Goal: Find contact information: Find contact information

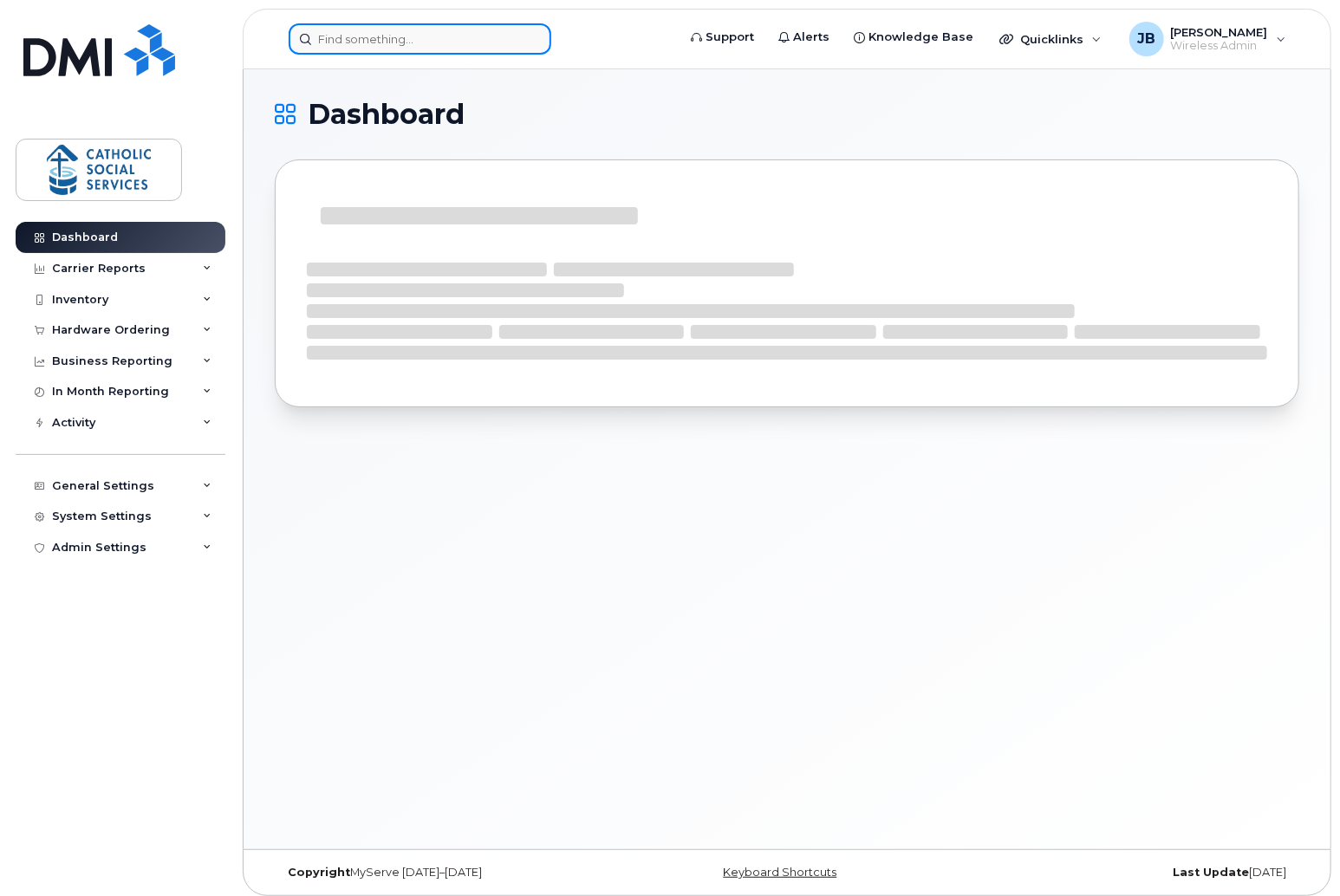
click at [381, 36] on input at bounding box center [420, 39] width 262 height 31
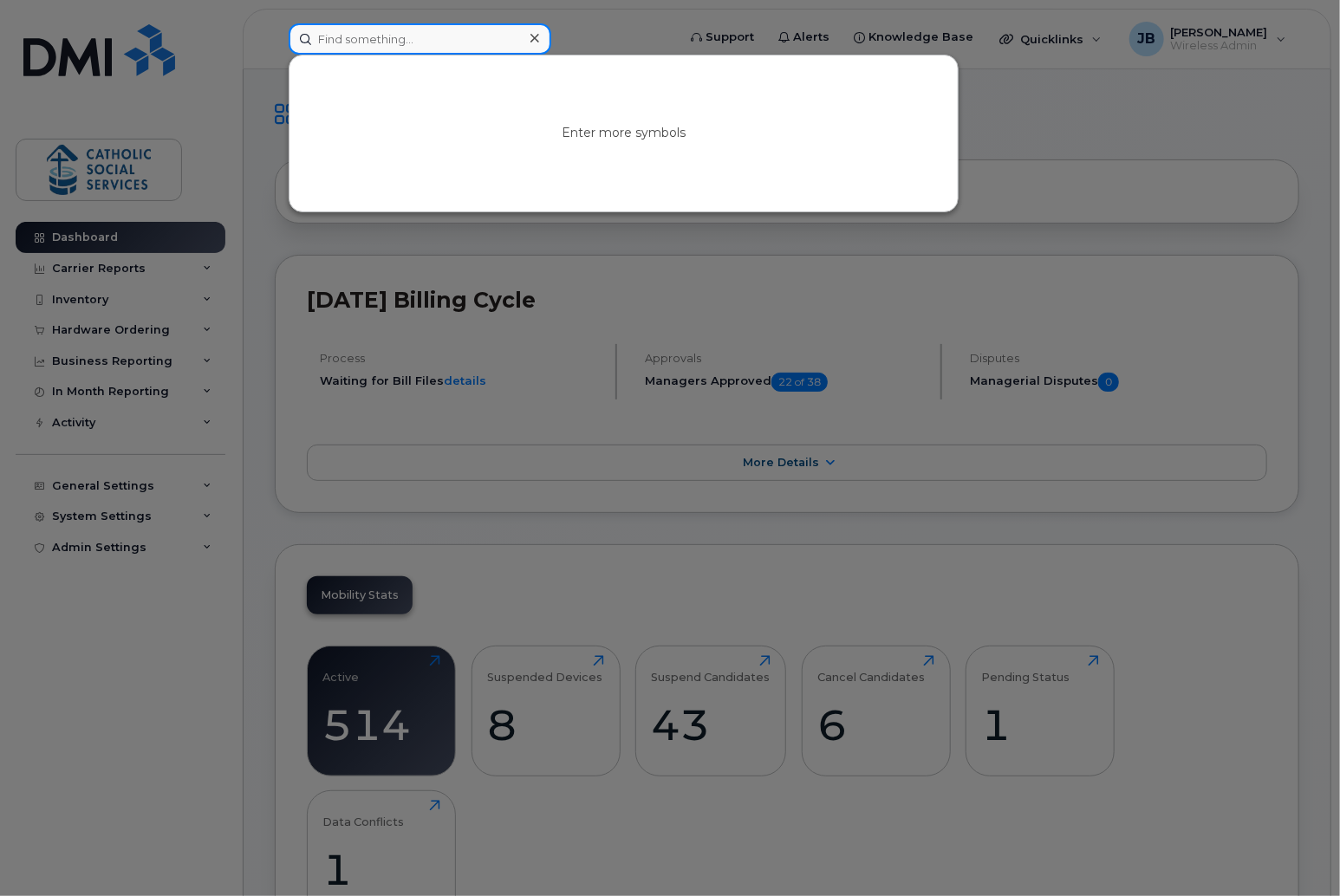
click at [428, 38] on input at bounding box center [420, 39] width 262 height 31
paste input "Ramesh Williams"
type input "Ramesh Williams"
click at [535, 37] on icon at bounding box center [534, 38] width 8 height 8
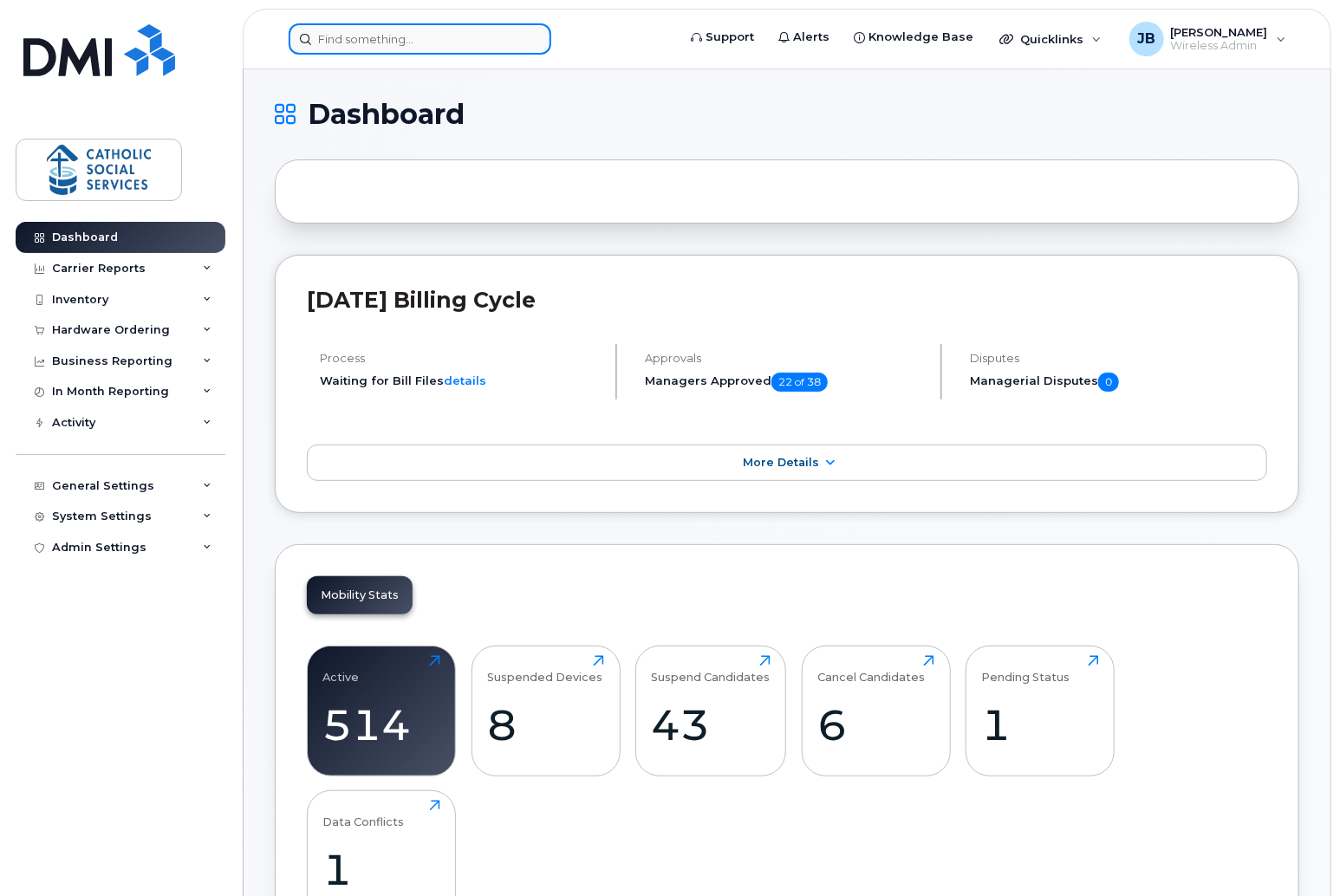
click at [403, 41] on input at bounding box center [420, 39] width 262 height 31
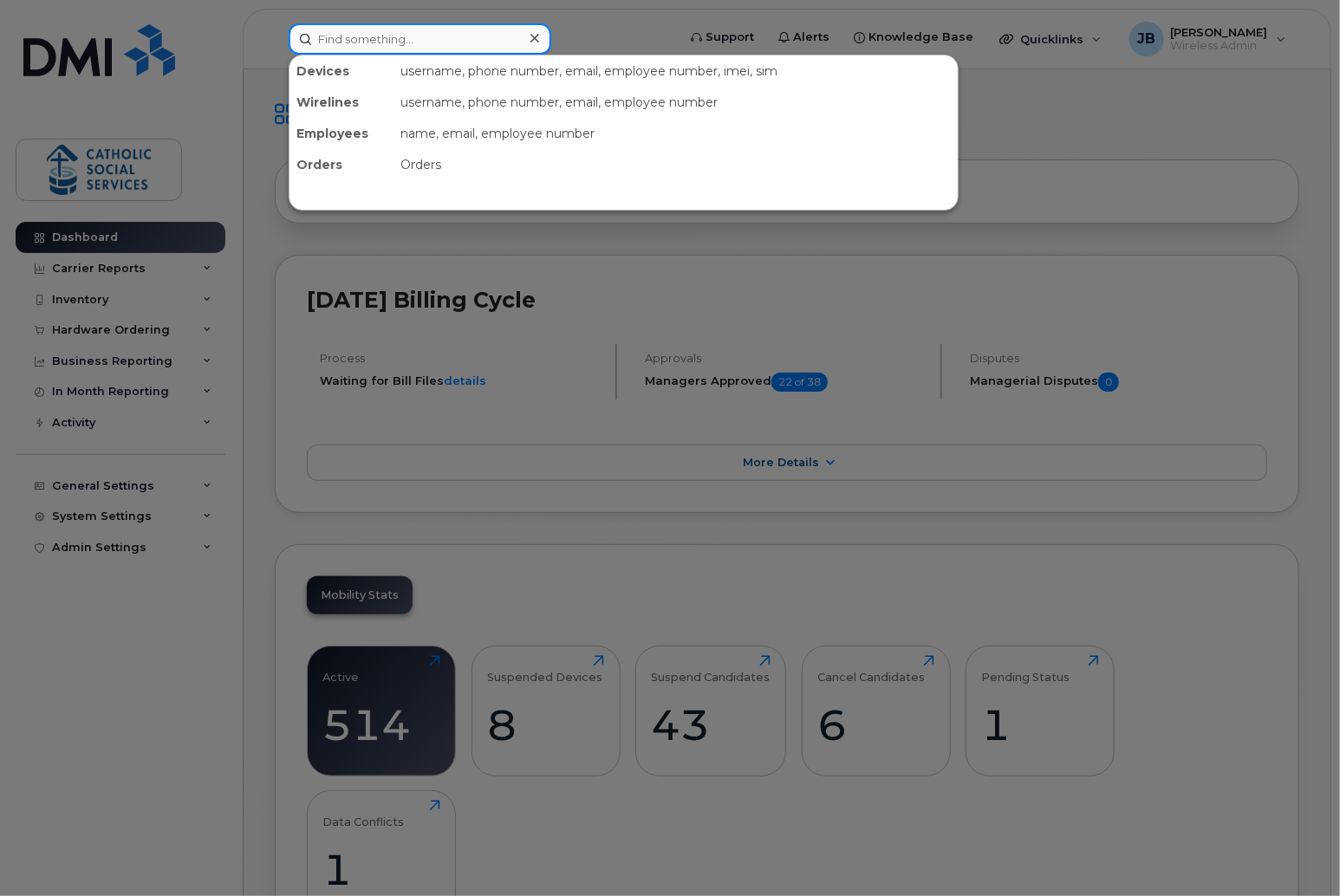
paste input "[PERSON_NAME]"
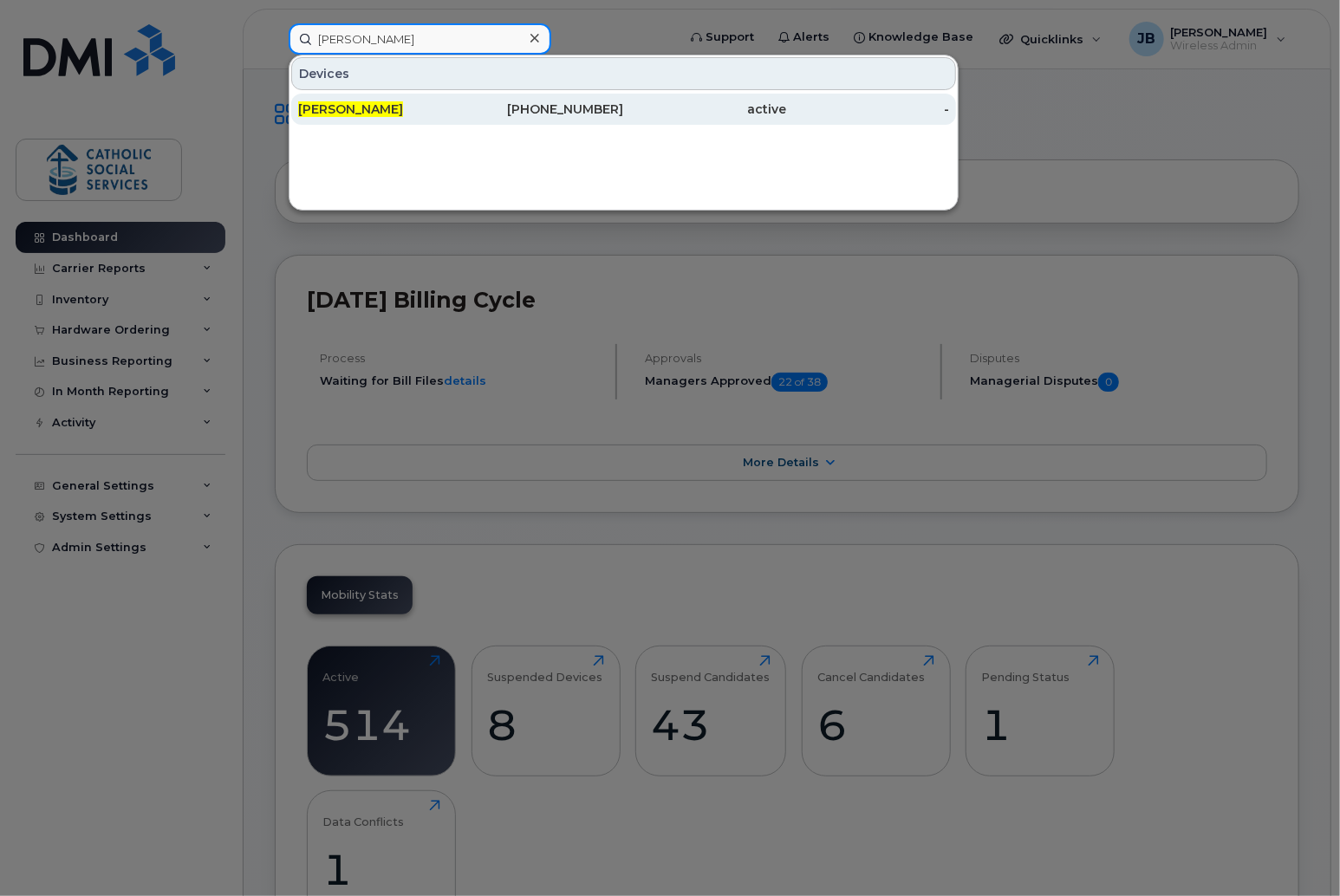
type input "[PERSON_NAME]"
click at [357, 101] on span "[PERSON_NAME]" at bounding box center [351, 109] width 105 height 16
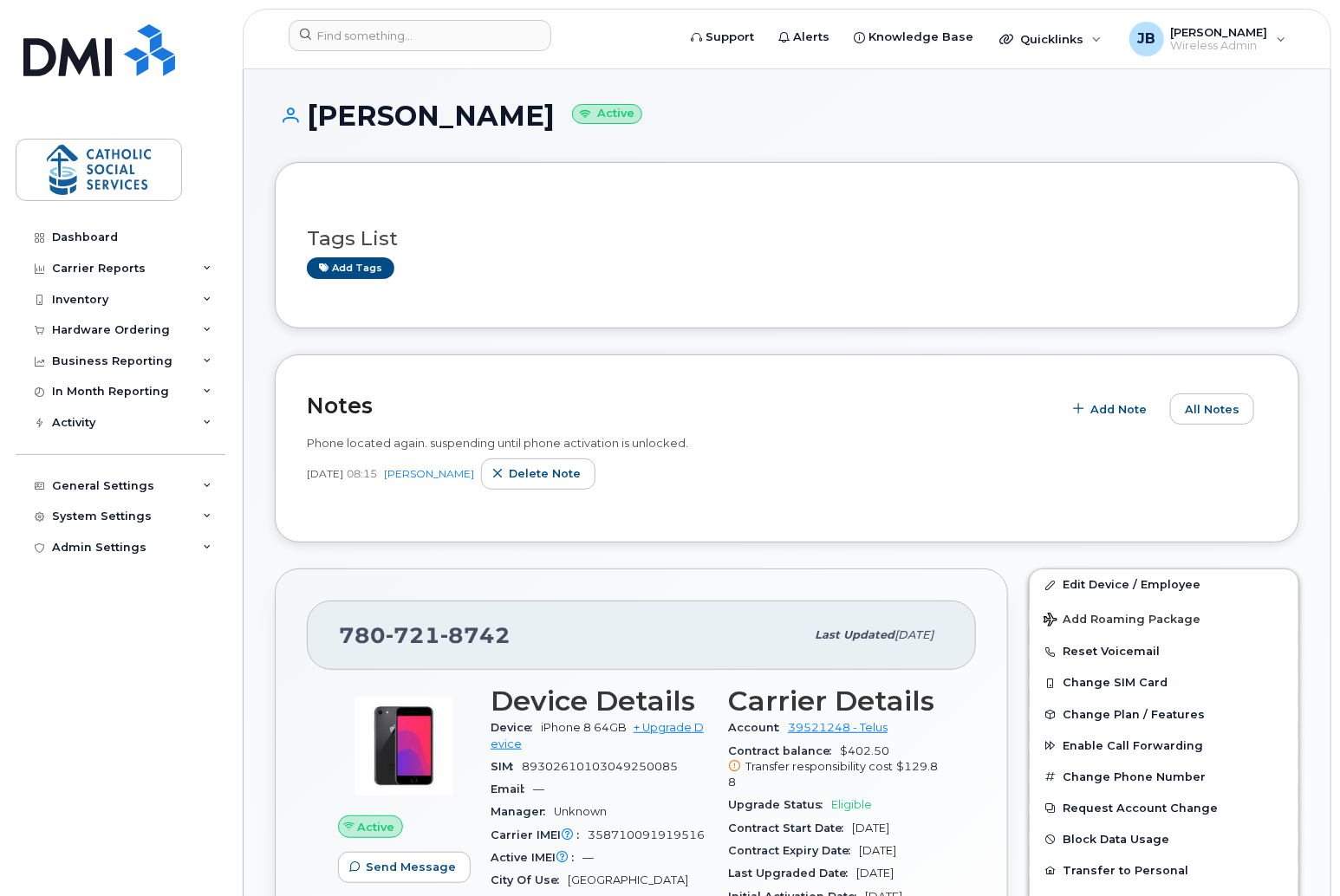
click at [473, 632] on span "8742" at bounding box center [475, 635] width 70 height 26
copy span "780 721 8742"
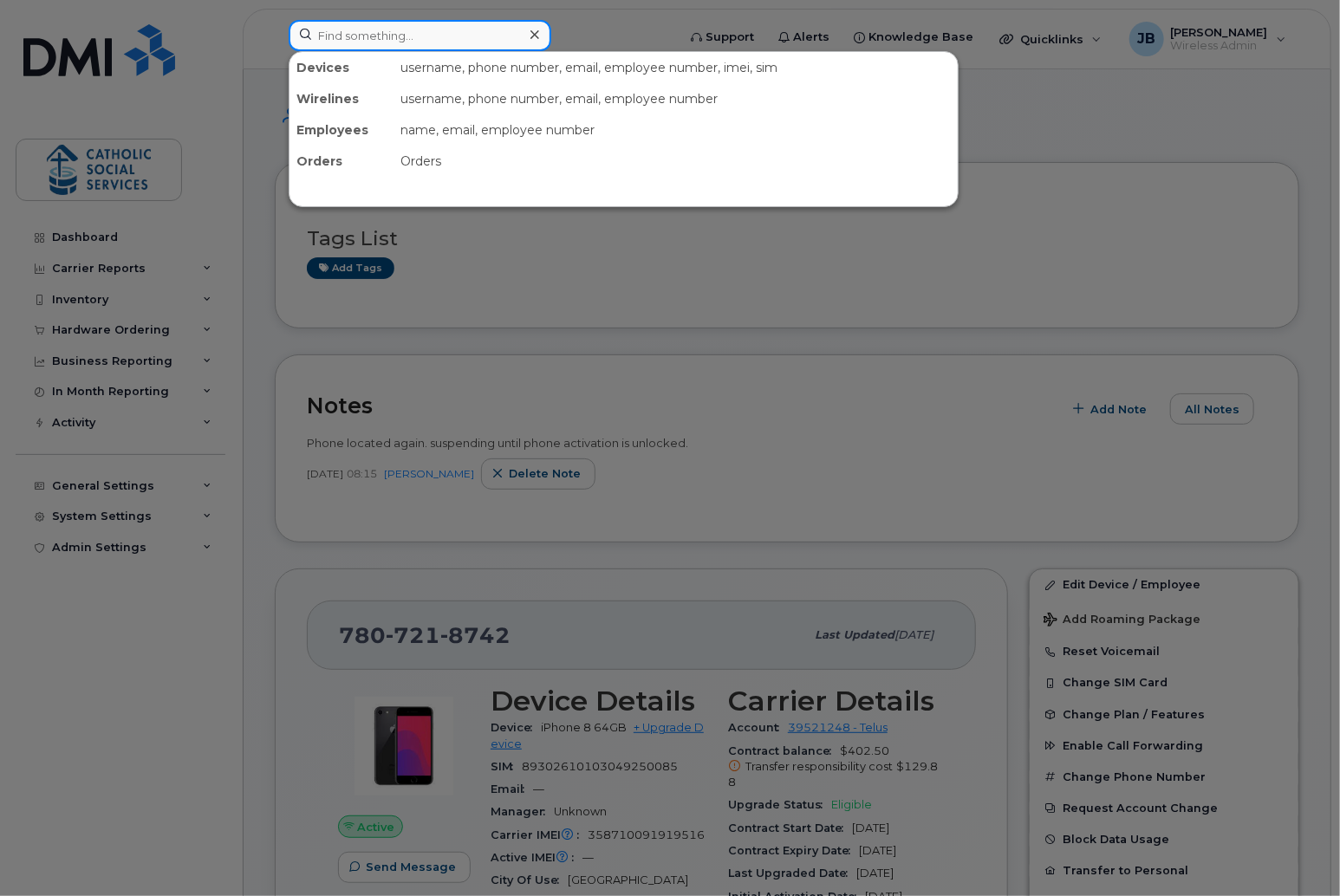
click at [340, 30] on input at bounding box center [420, 36] width 262 height 31
paste input "Anna Shaji"
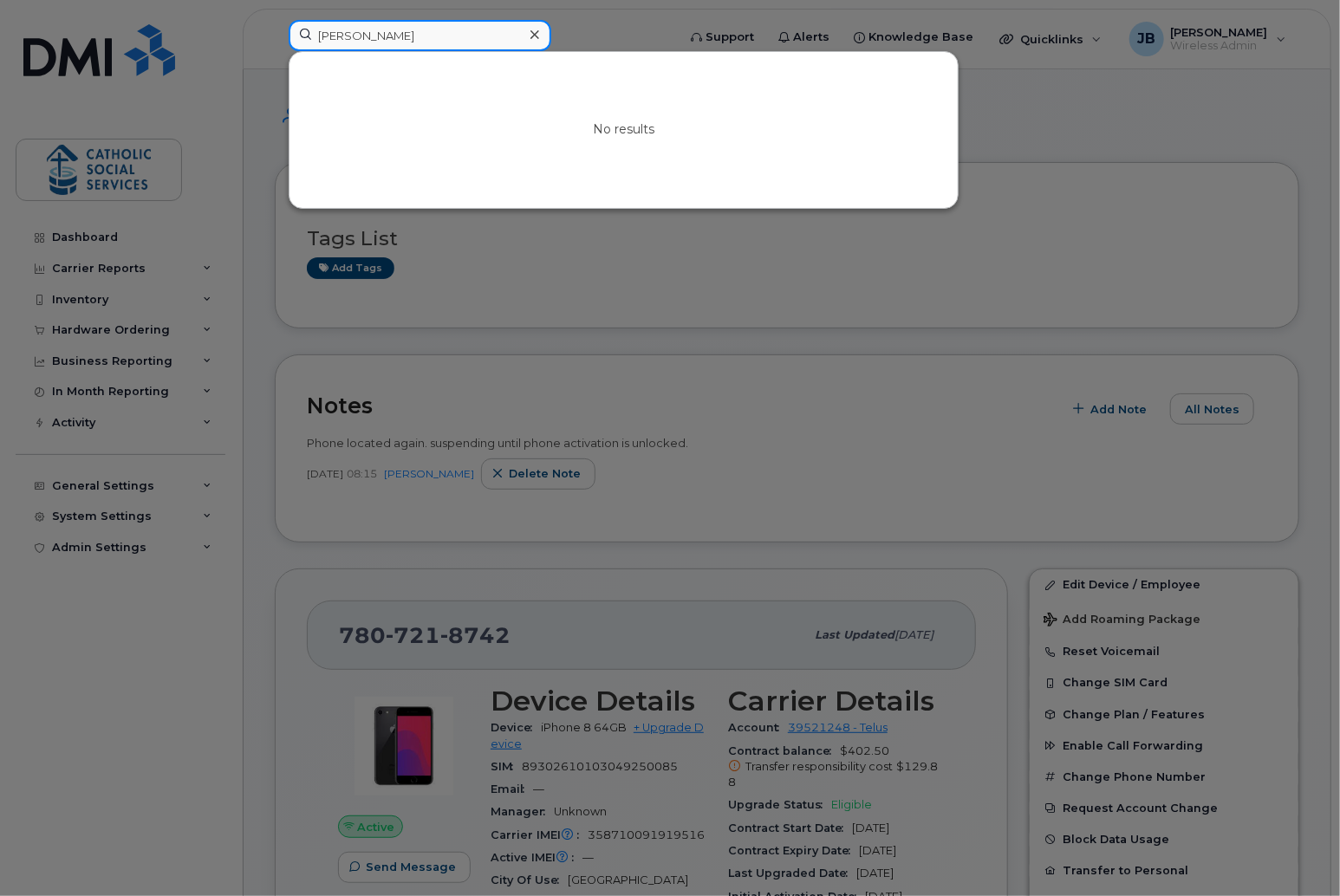
type input "Anna Shaji"
click at [537, 32] on icon at bounding box center [534, 34] width 8 height 14
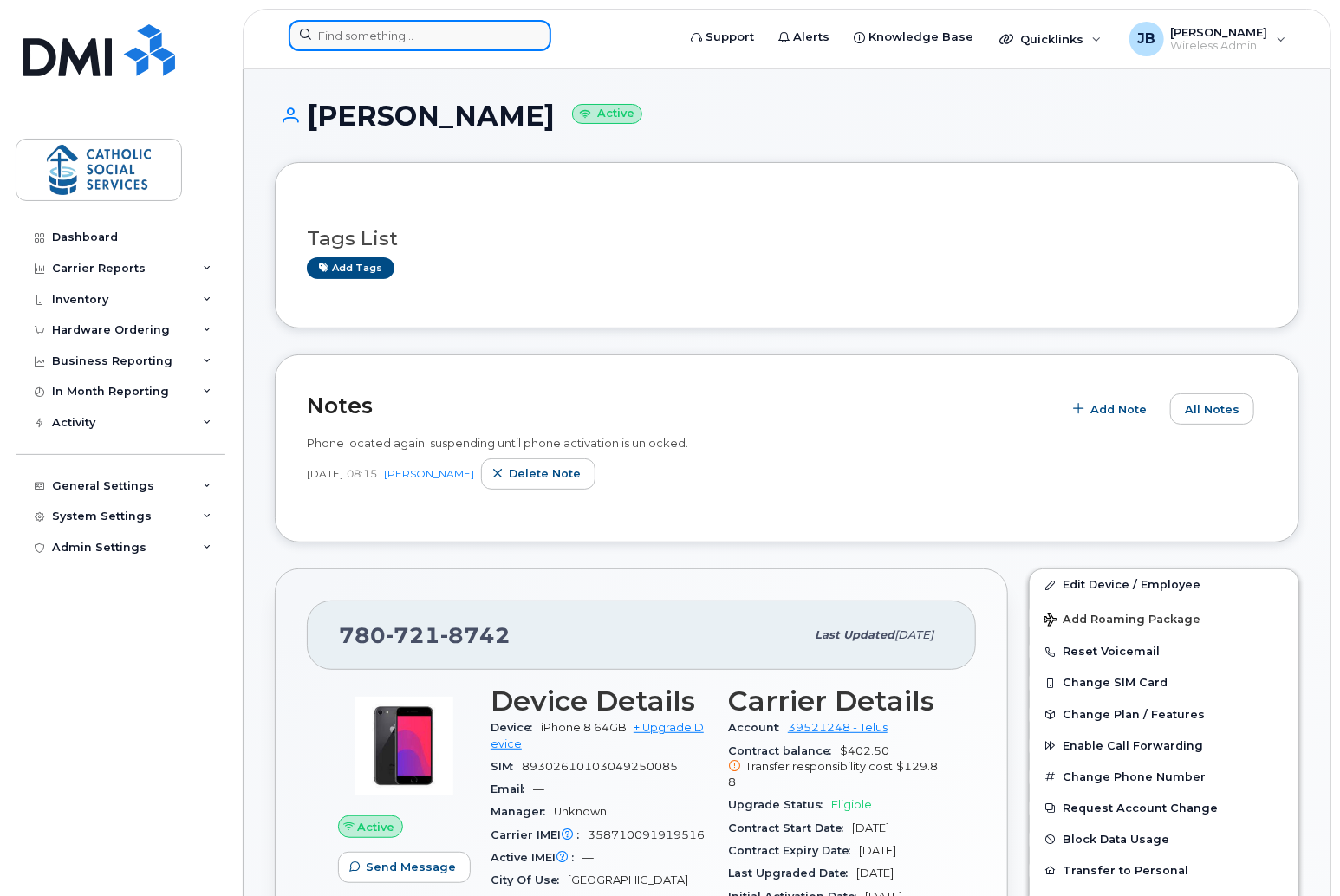
click at [456, 37] on input at bounding box center [420, 36] width 262 height 31
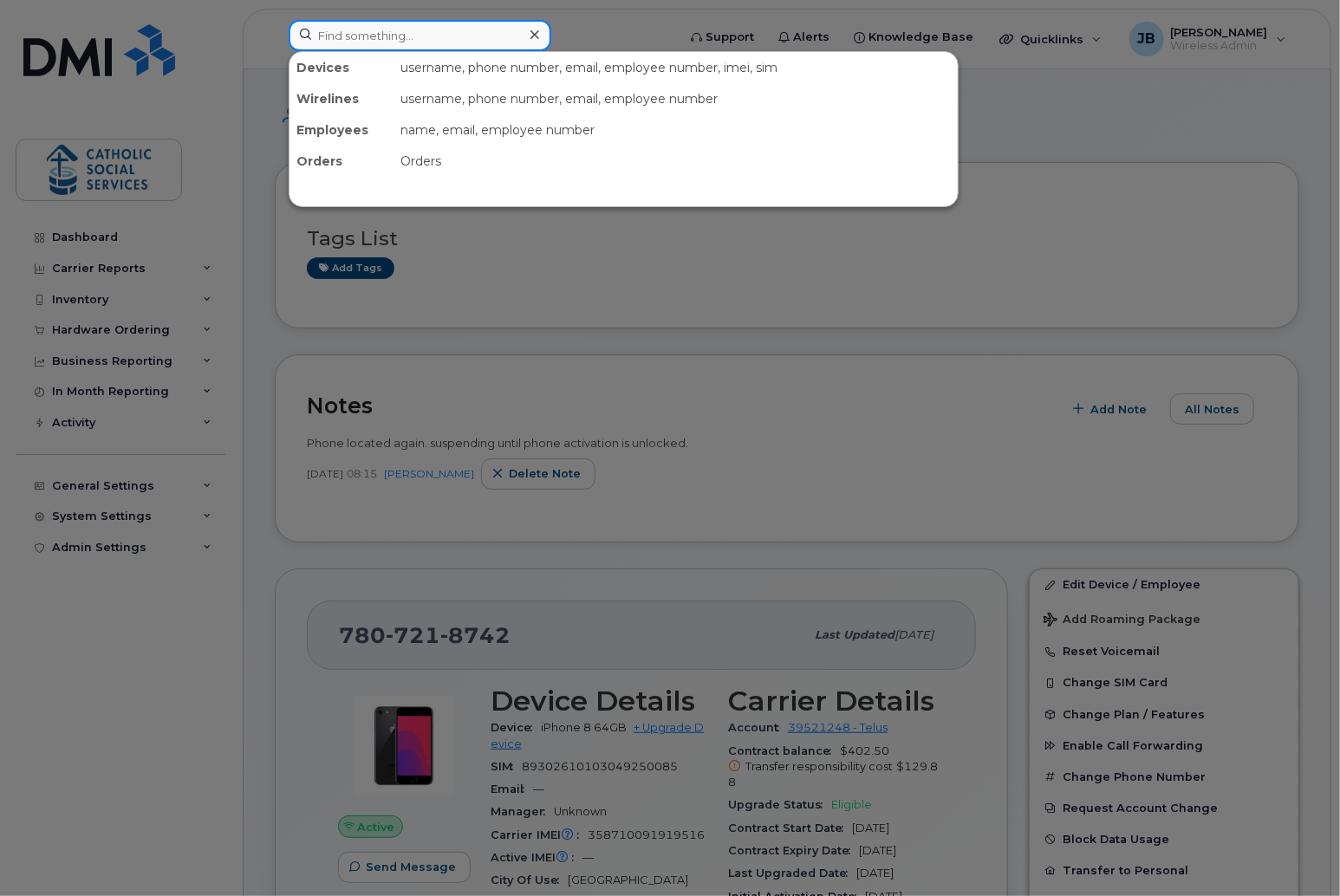
paste input "Alex Buchinski"
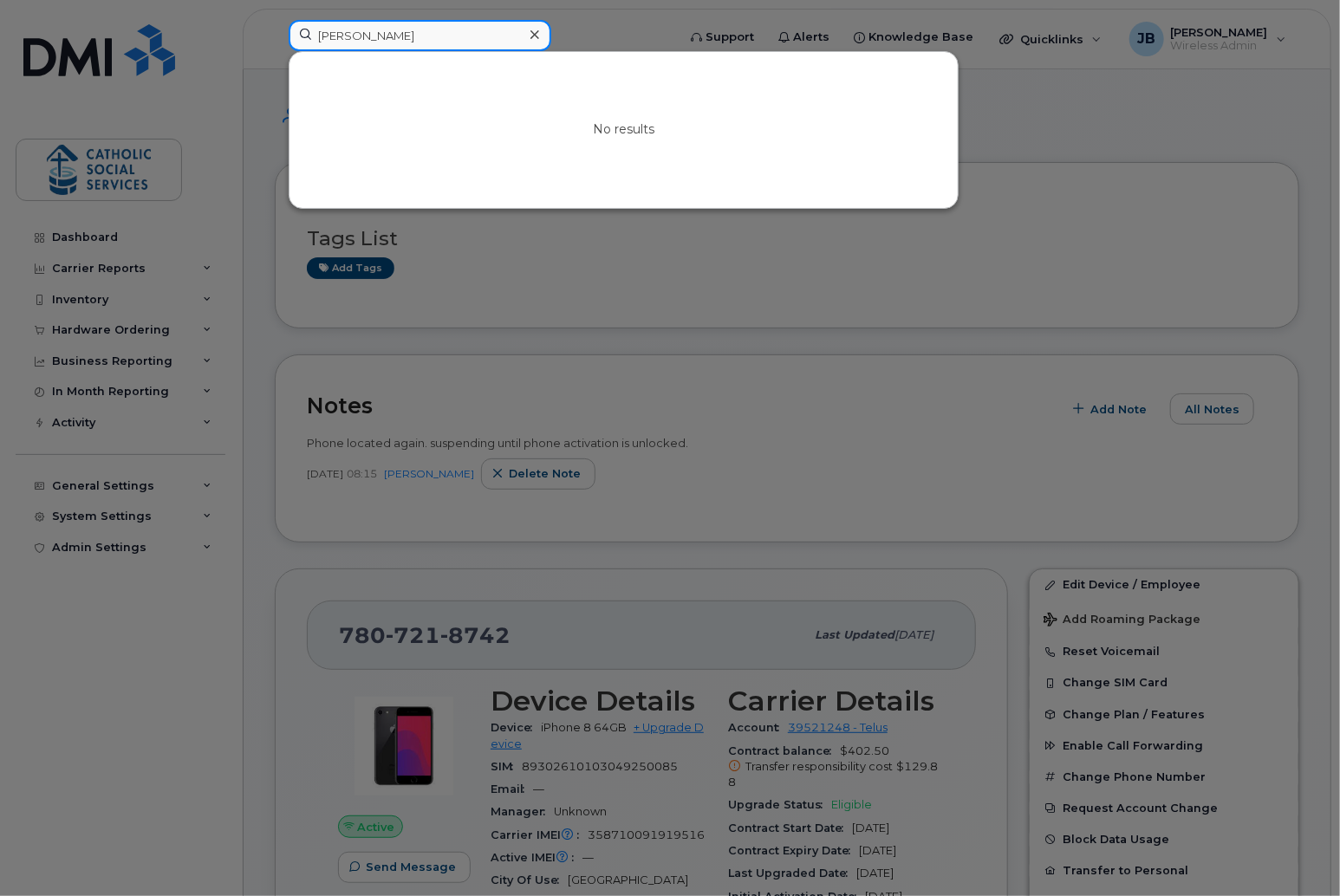
drag, startPoint x: 437, startPoint y: 32, endPoint x: 267, endPoint y: 21, distance: 170.4
click at [275, 21] on div "Alex Buchinski No results" at bounding box center [477, 39] width 404 height 38
paste input "Sara Malton"
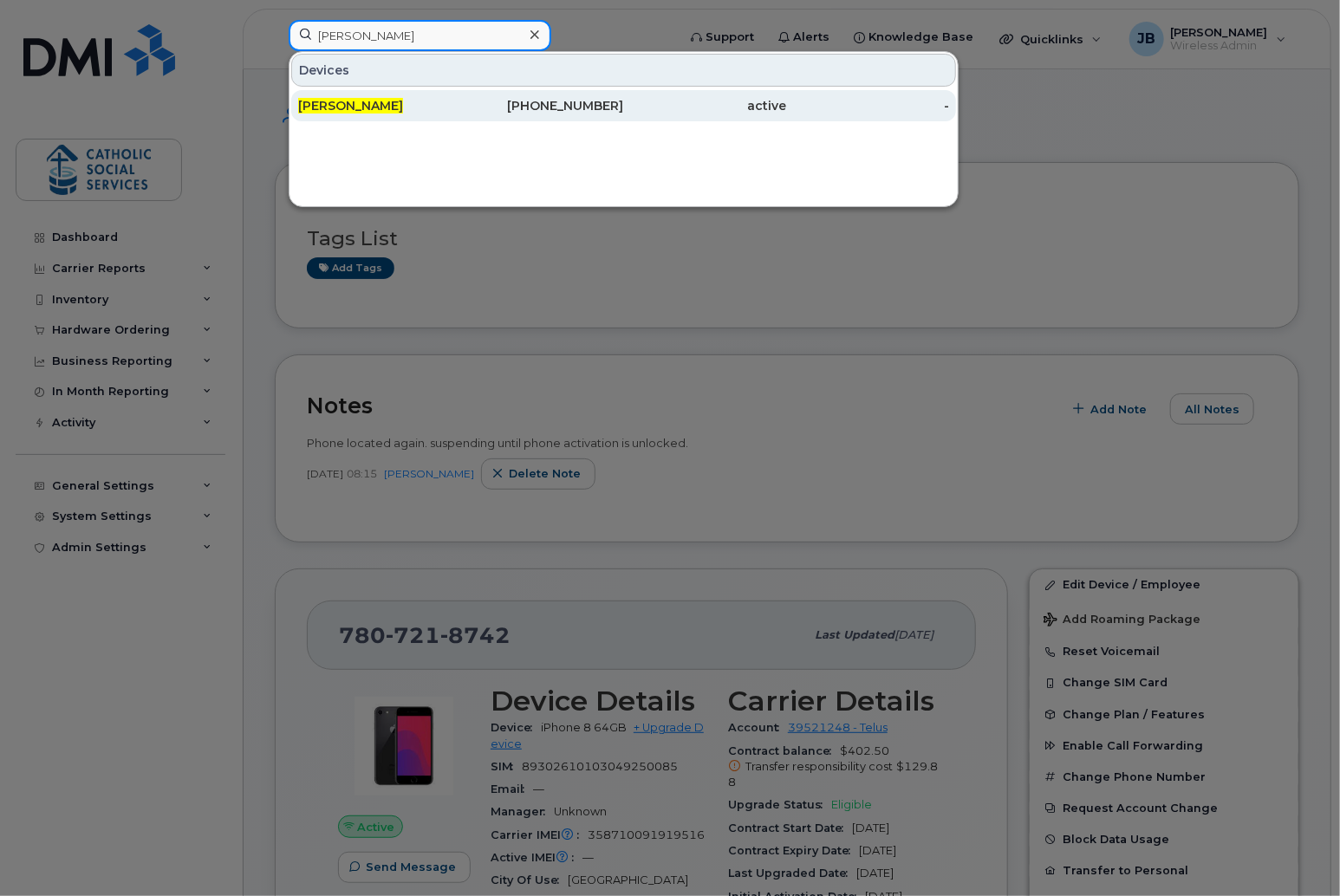
type input "Sara Malton"
click at [384, 97] on div "[PERSON_NAME]" at bounding box center [379, 105] width 163 height 17
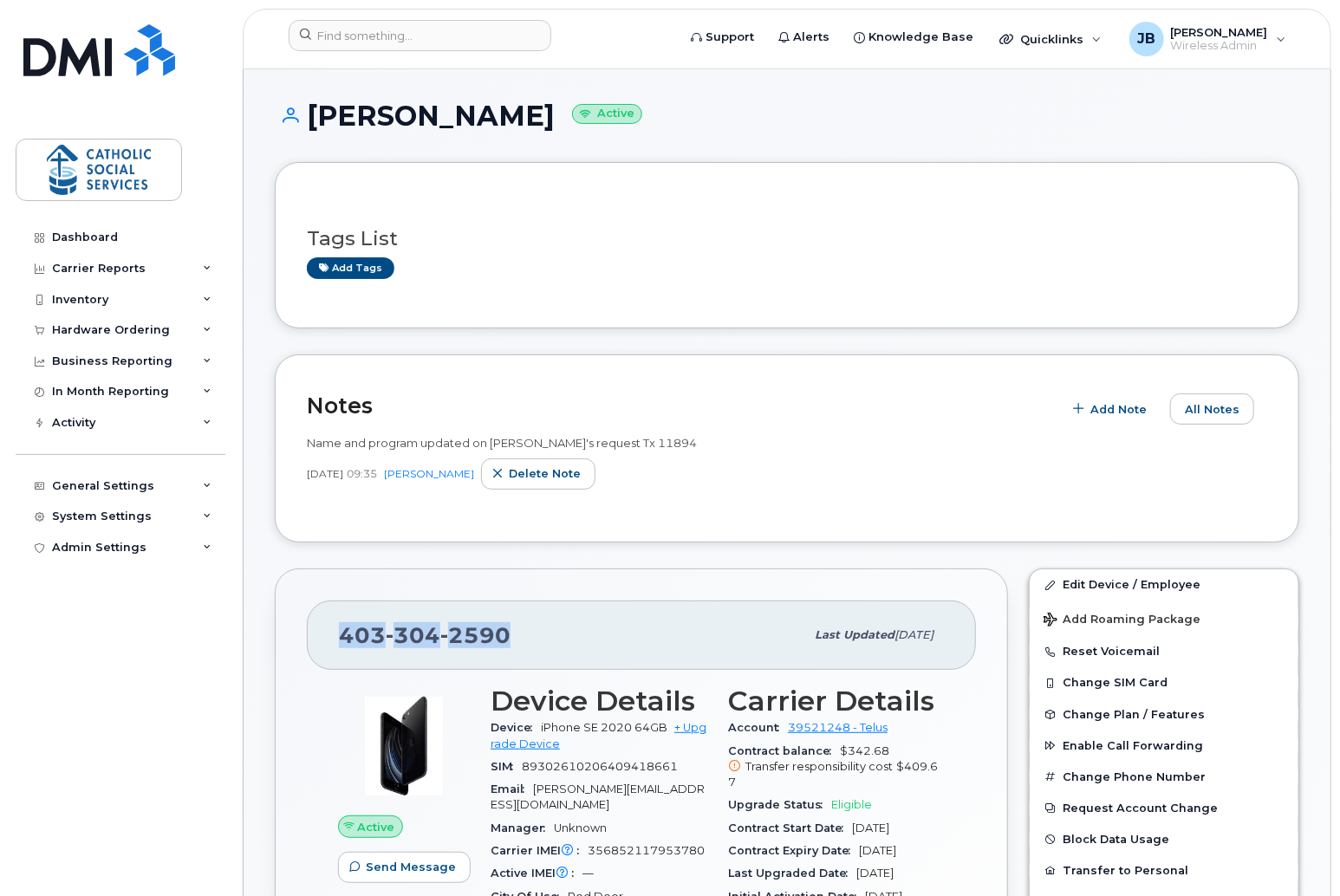
drag, startPoint x: 502, startPoint y: 632, endPoint x: 335, endPoint y: 618, distance: 167.6
click at [335, 618] on div "[PHONE_NUMBER] Last updated [DATE]" at bounding box center [641, 635] width 669 height 69
drag, startPoint x: 335, startPoint y: 619, endPoint x: 354, endPoint y: 632, distance: 23.0
copy span "[PHONE_NUMBER]"
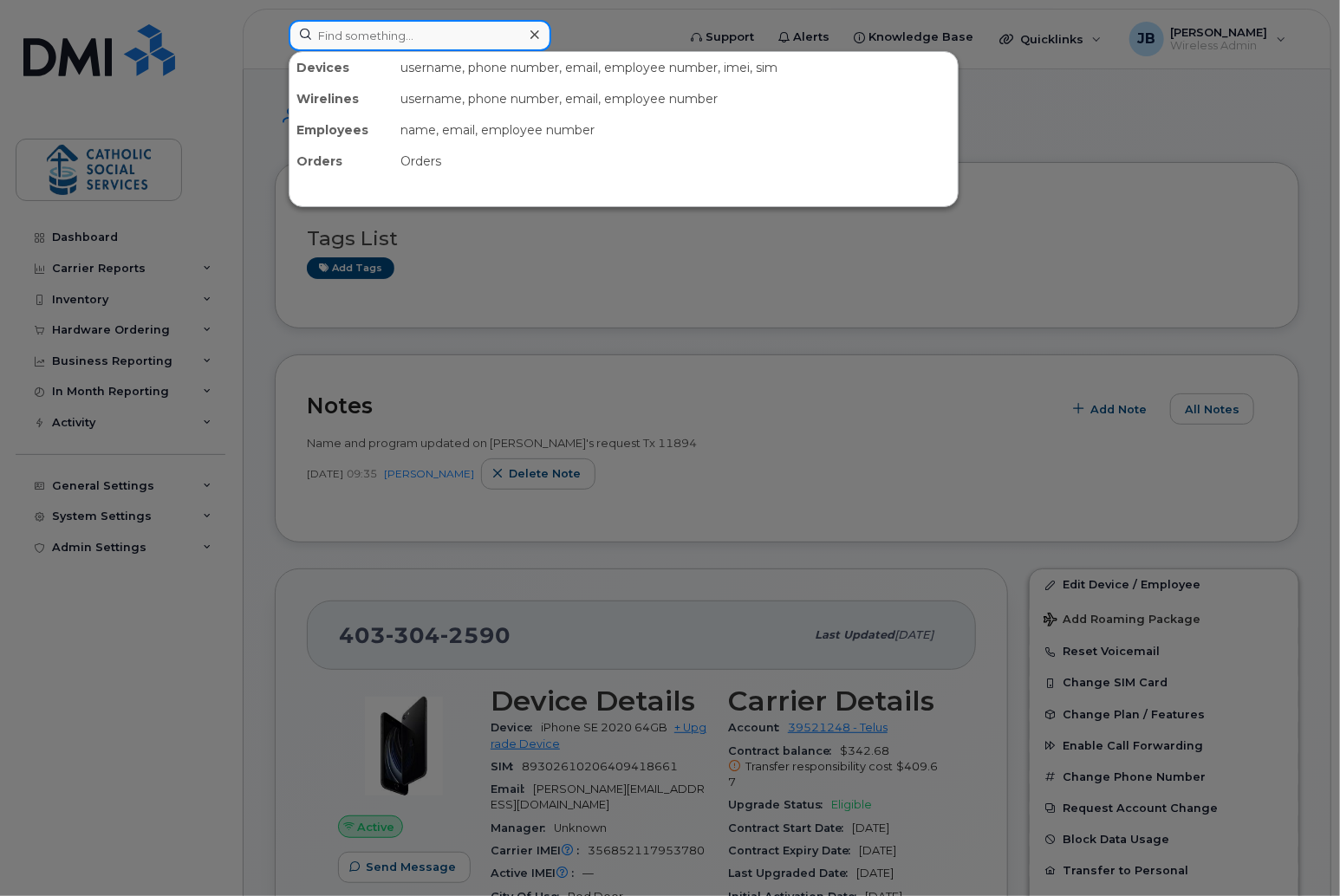
click at [378, 44] on input at bounding box center [420, 36] width 262 height 31
paste input "[PERSON_NAME]"
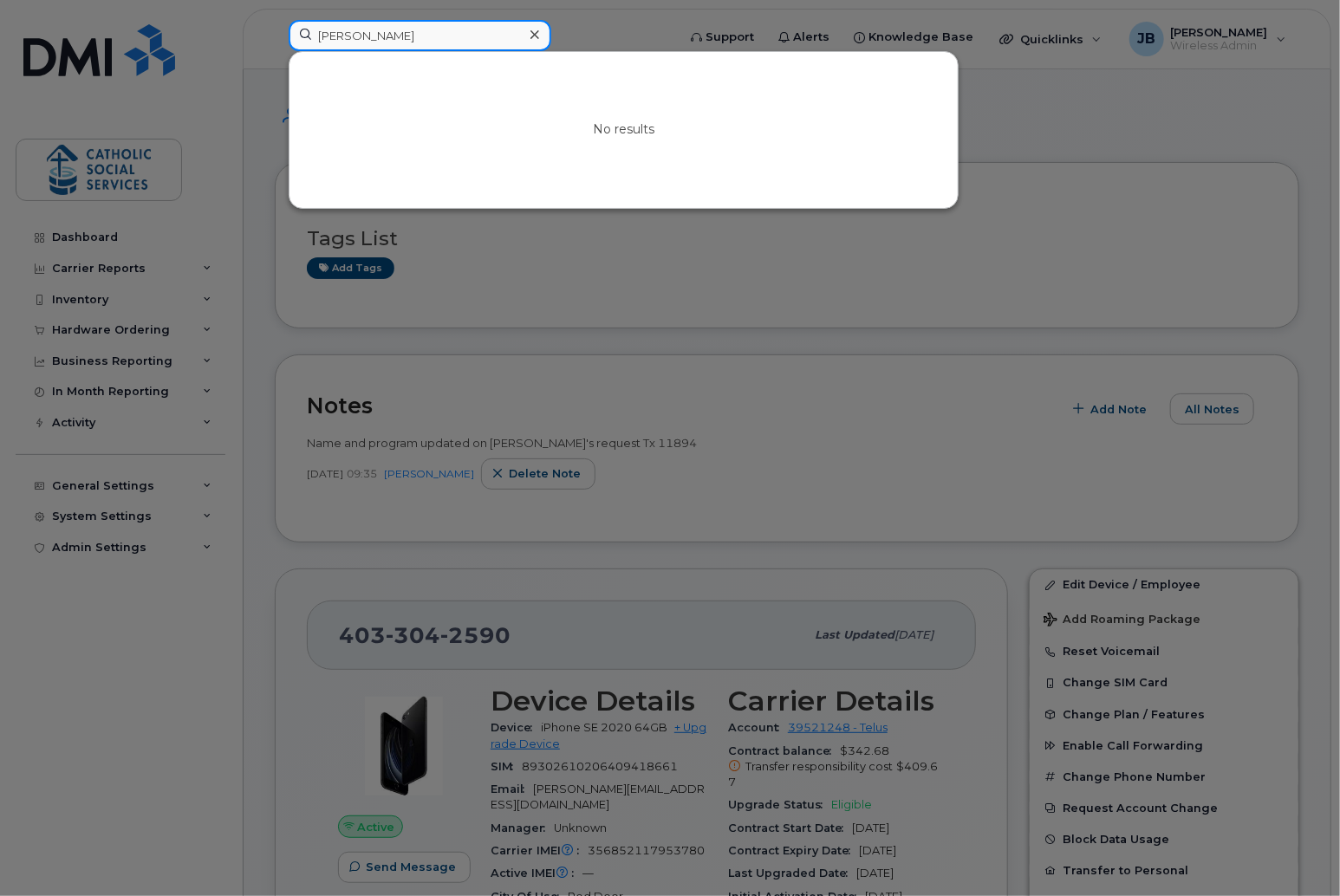
drag, startPoint x: 432, startPoint y: 32, endPoint x: 260, endPoint y: 22, distance: 172.3
click at [275, 22] on div "[PERSON_NAME] No results" at bounding box center [477, 39] width 404 height 38
paste input "[PERSON_NAME]"
type input "[PERSON_NAME]"
